Goal: Transaction & Acquisition: Purchase product/service

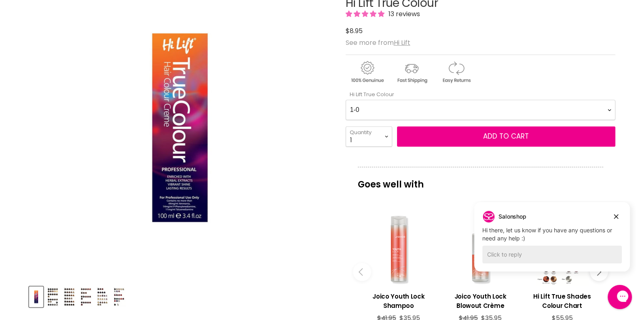
click at [610, 109] on Colour-0-0 "1-0 1-10 2-0 2-20 3-0 4-0 4-0 4-00 4-20 4-6 4.62 4-66 4-75 4-77 5-0 5-00 5-1 5-…" at bounding box center [479, 110] width 269 height 20
select Colour-0-0 "7-7"
click at [345, 100] on Colour-0-0 "1-0 1-10 2-0 2-20 3-0 4-0 4-0 4-00 4-20 4-6 4.62 4-66 4-75 4-77 5-0 5-00 5-1 5-…" at bounding box center [479, 110] width 269 height 20
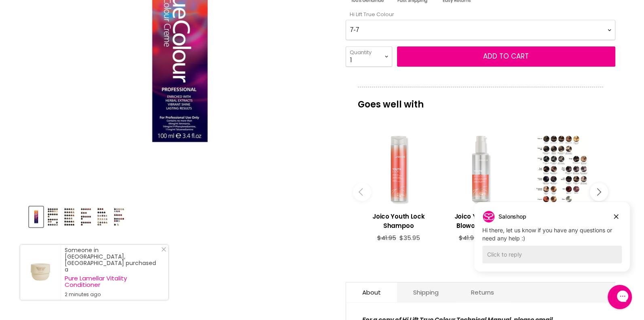
scroll to position [202, 0]
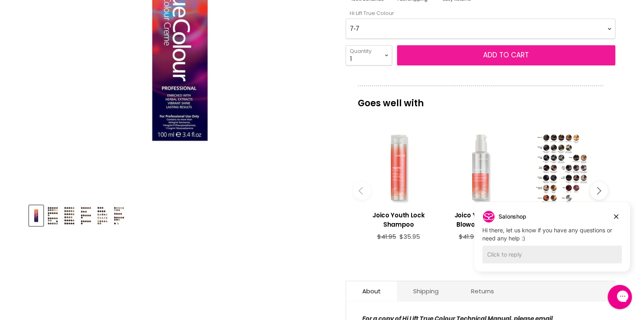
click at [506, 55] on span "Add to cart" at bounding box center [506, 55] width 46 height 10
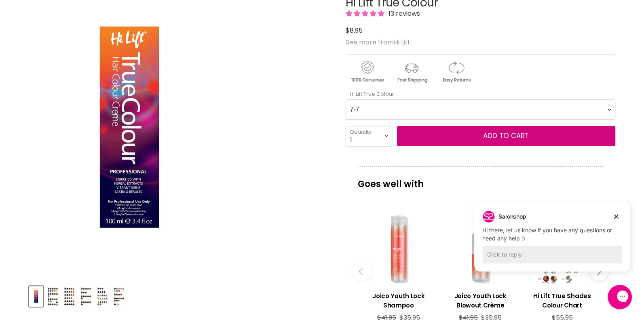
scroll to position [0, 0]
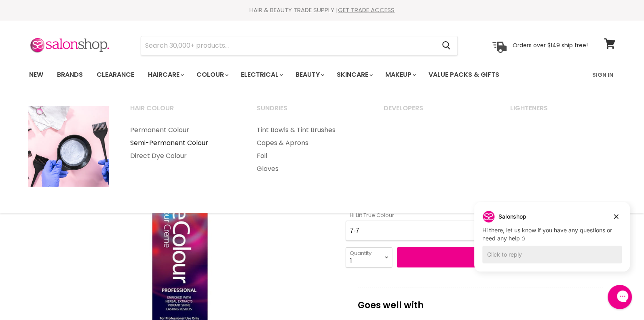
click at [189, 142] on link "Semi-Permanent Colour" at bounding box center [182, 143] width 125 height 13
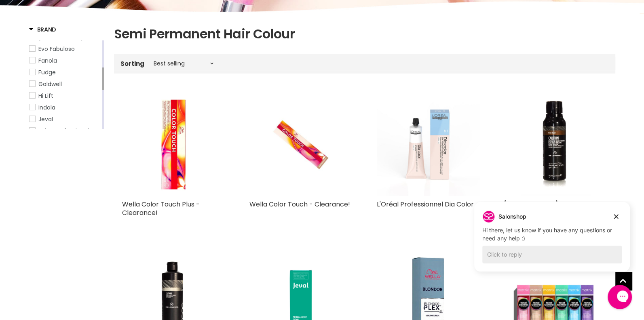
drag, startPoint x: 103, startPoint y: 58, endPoint x: 106, endPoint y: 85, distance: 27.2
click at [32, 95] on span "Hi Lift" at bounding box center [32, 96] width 6 height 6
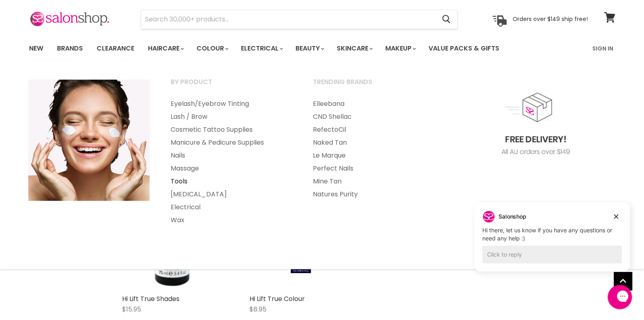
scroll to position [40, 0]
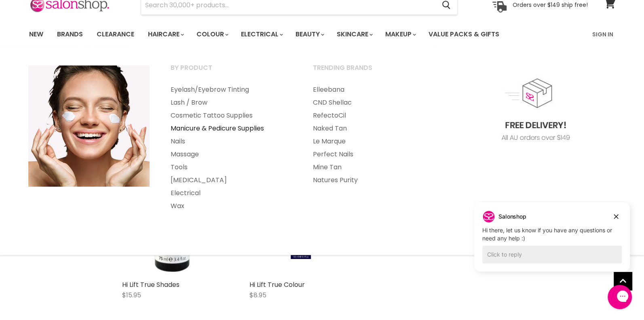
click at [242, 128] on link "Manicure & Pedicure Supplies" at bounding box center [230, 128] width 141 height 13
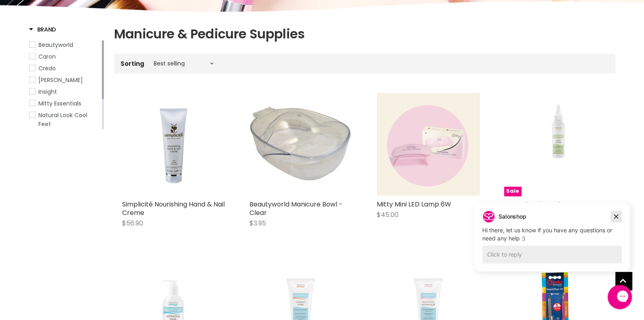
click at [616, 216] on icon "Dismiss campaign" at bounding box center [616, 217] width 4 height 4
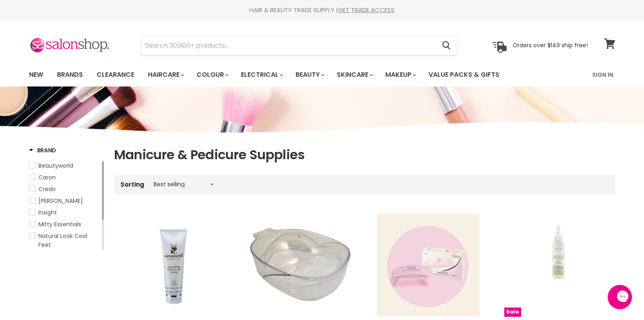
click at [610, 44] on icon at bounding box center [609, 43] width 11 height 11
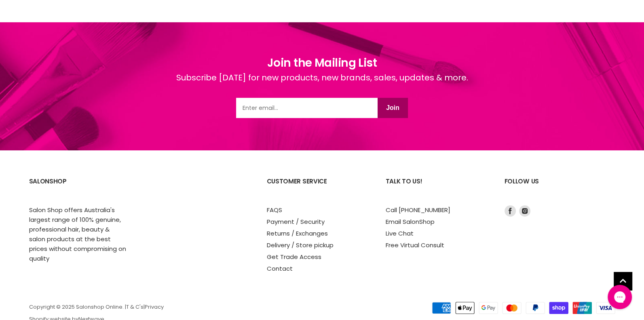
scroll to position [323, 0]
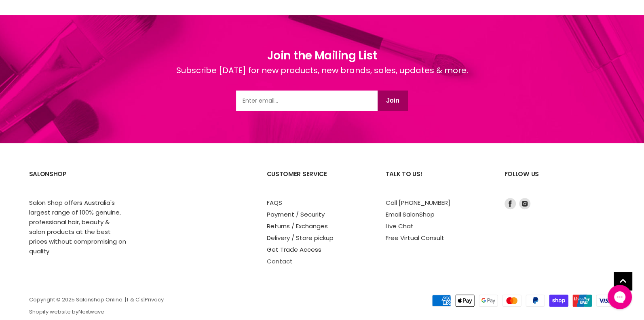
click at [277, 258] on link "Contact" at bounding box center [280, 261] width 26 height 8
